Goal: Check status

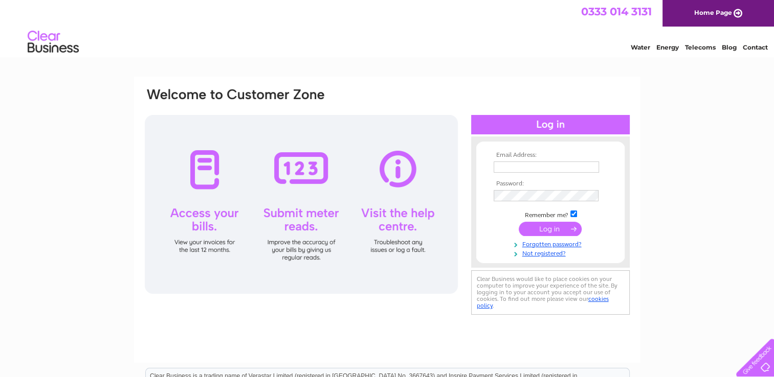
type input "leemaling@hotmail.co.uk"
click at [542, 226] on input "submit" at bounding box center [549, 229] width 63 height 14
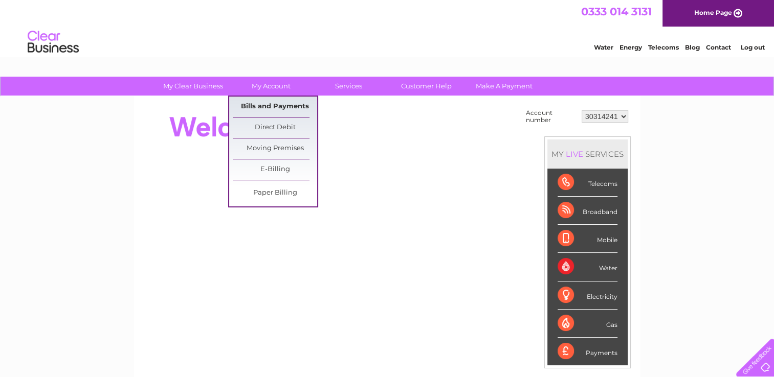
click at [271, 102] on link "Bills and Payments" at bounding box center [275, 107] width 84 height 20
click at [268, 104] on link "Bills and Payments" at bounding box center [275, 107] width 84 height 20
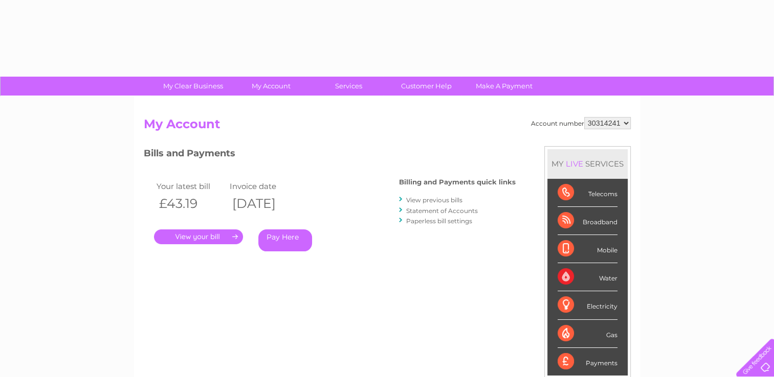
click at [199, 234] on link "." at bounding box center [198, 237] width 89 height 15
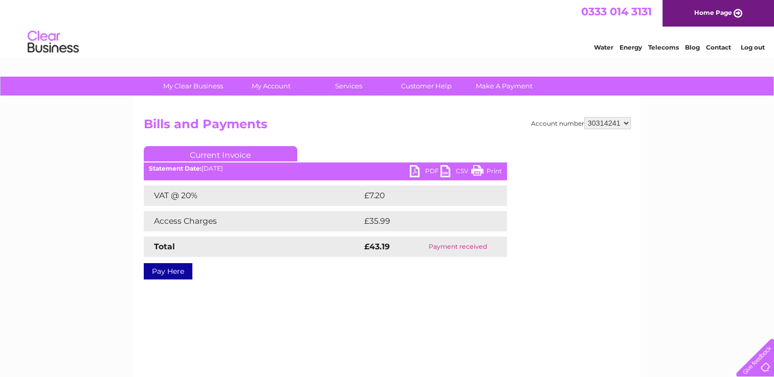
click at [415, 167] on link "PDF" at bounding box center [425, 172] width 31 height 15
